Goal: Task Accomplishment & Management: Use online tool/utility

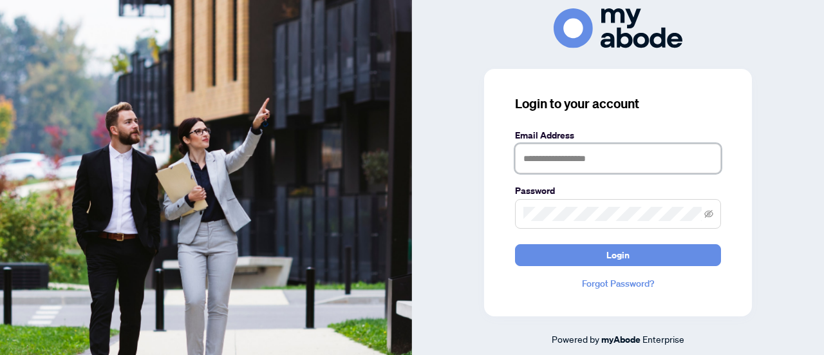
type input "**********"
click at [604, 240] on form "**********" at bounding box center [618, 197] width 206 height 138
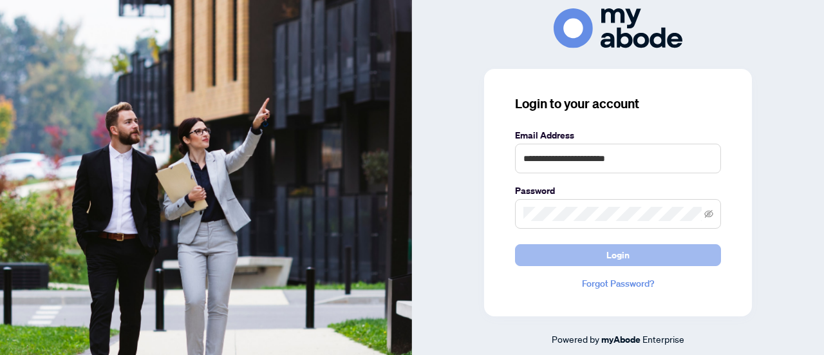
click at [617, 258] on span "Login" at bounding box center [618, 255] width 23 height 21
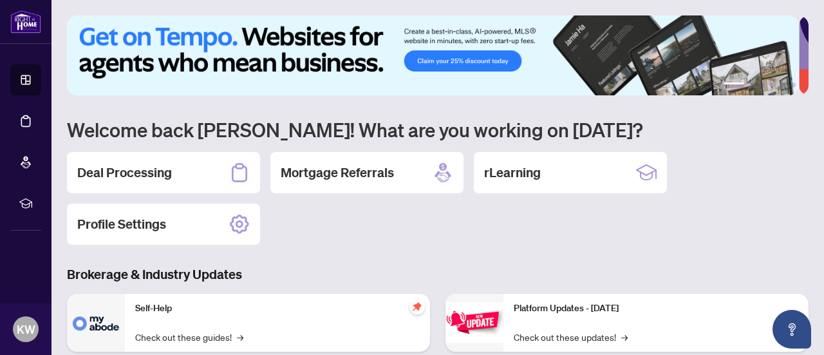
click at [162, 168] on h2 "Deal Processing" at bounding box center [124, 173] width 95 height 18
